Goal: Task Accomplishment & Management: Complete application form

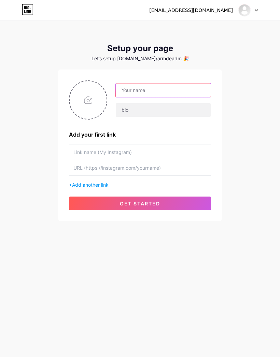
click at [157, 94] on input "text" at bounding box center [163, 91] width 95 height 14
type input "Armdeadman"
click at [182, 151] on input "text" at bounding box center [139, 152] width 133 height 15
click at [167, 204] on button "get started" at bounding box center [140, 204] width 142 height 14
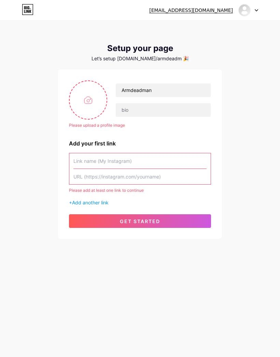
click at [167, 160] on input "text" at bounding box center [139, 160] width 133 height 15
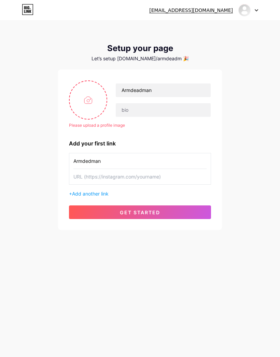
type input "Armdedman"
click at [168, 178] on input "text" at bounding box center [139, 176] width 133 height 15
type input "H"
click at [168, 211] on button "get started" at bounding box center [140, 213] width 142 height 14
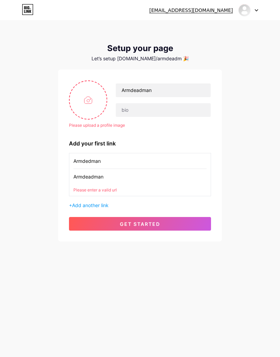
click at [156, 180] on input "Armdeadman" at bounding box center [139, 176] width 133 height 15
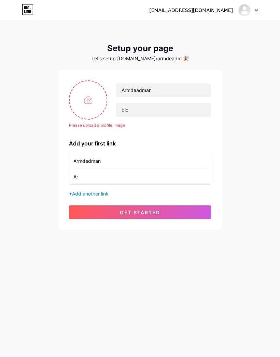
type input "A"
type input "Http://instragram.com/armdeadman"
click at [89, 110] on input "file" at bounding box center [88, 100] width 37 height 38
type input "C:\fakepath\IMG_4837.webp"
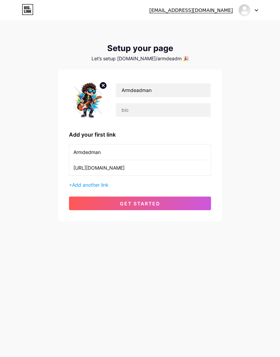
click at [197, 203] on button "get started" at bounding box center [140, 204] width 142 height 14
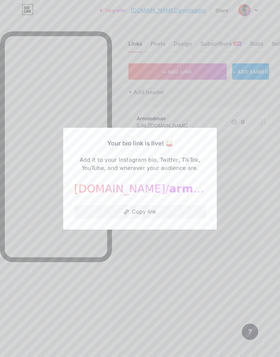
click at [190, 279] on div at bounding box center [140, 178] width 280 height 357
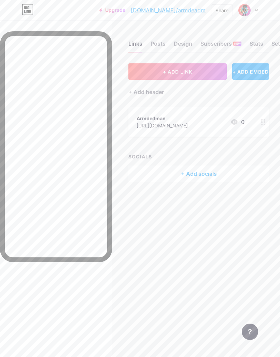
click at [153, 46] on div "Posts" at bounding box center [157, 46] width 15 height 12
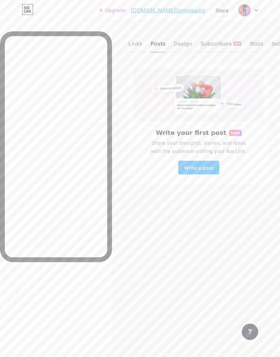
scroll to position [0, 14]
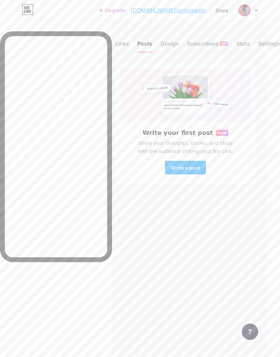
click at [122, 46] on div "Links" at bounding box center [122, 46] width 14 height 12
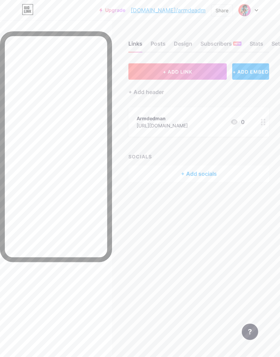
click at [212, 172] on div "+ Add socials" at bounding box center [198, 174] width 141 height 16
click at [196, 185] on div "Add" at bounding box center [195, 181] width 9 height 7
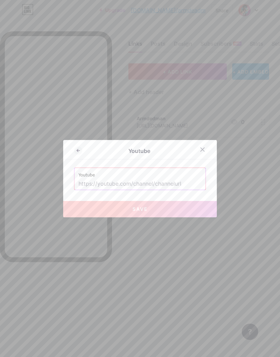
click at [183, 218] on button "Save" at bounding box center [139, 209] width 153 height 16
click at [176, 218] on button "Save" at bounding box center [139, 209] width 153 height 16
click at [191, 217] on button "Save" at bounding box center [139, 209] width 153 height 16
click at [189, 218] on button "Save" at bounding box center [139, 209] width 153 height 16
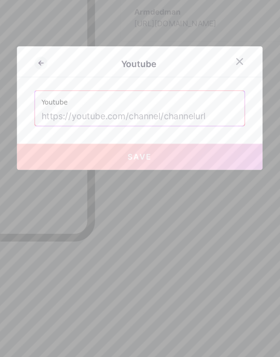
click at [200, 147] on icon at bounding box center [202, 149] width 5 height 5
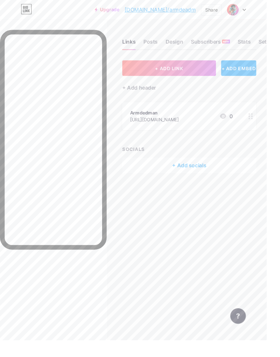
click at [25, 13] on icon at bounding box center [28, 9] width 12 height 11
click at [251, 10] on img at bounding box center [244, 10] width 13 height 13
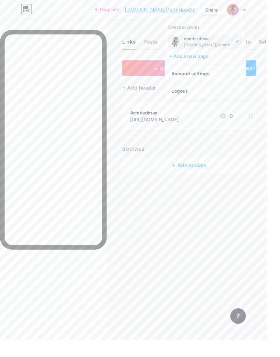
click at [279, 182] on html "Upgrade bio.link/armdea... bio.link/armdeadm Share Switch accounts Armdeadman b…" at bounding box center [140, 178] width 280 height 357
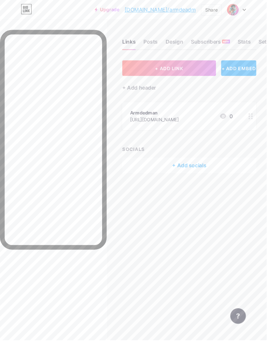
click at [258, 220] on div "Links Posts Design Subscribers NEW Stats Settings + ADD LINK + ADD EMBED + Add …" at bounding box center [140, 178] width 280 height 357
click at [182, 46] on div "Design" at bounding box center [183, 46] width 18 height 12
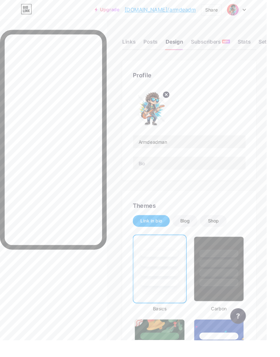
click at [219, 40] on div "Subscribers NEW" at bounding box center [220, 46] width 41 height 12
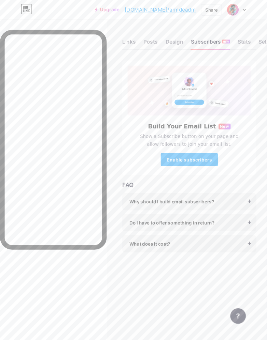
click at [28, 10] on icon at bounding box center [28, 11] width 2 height 3
click at [130, 47] on div "Links" at bounding box center [135, 46] width 14 height 12
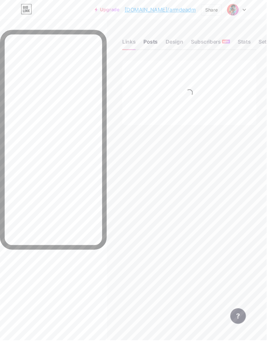
scroll to position [8, 7]
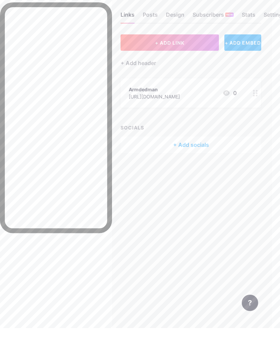
scroll to position [0, 14]
